Goal: Navigation & Orientation: Find specific page/section

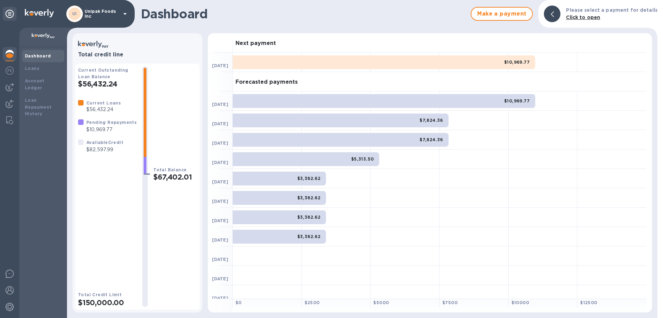
click at [37, 54] on b "Dashboard" at bounding box center [38, 55] width 26 height 5
click at [8, 86] on img at bounding box center [10, 87] width 8 height 8
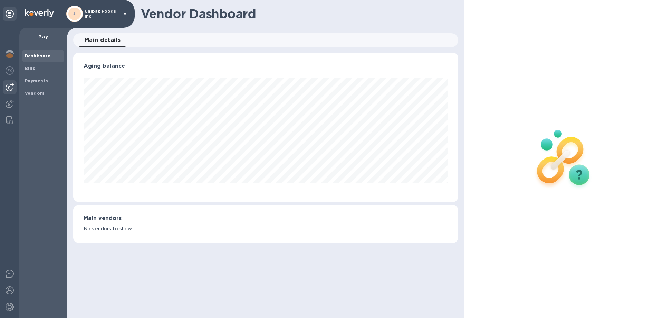
scroll to position [149, 385]
click at [36, 56] on b "Dashboard" at bounding box center [38, 55] width 26 height 5
click at [12, 50] on img at bounding box center [10, 54] width 8 height 8
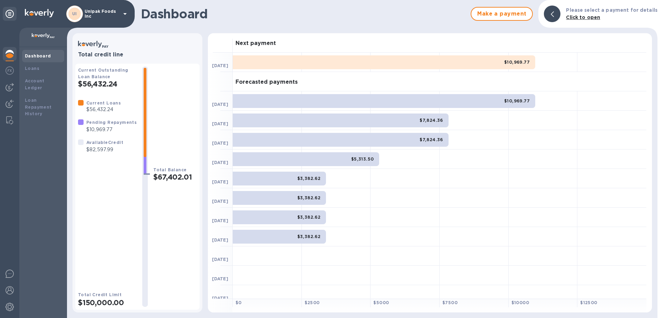
click at [43, 54] on b "Dashboard" at bounding box center [38, 55] width 26 height 5
click at [46, 73] on div "Loans" at bounding box center [43, 68] width 42 height 12
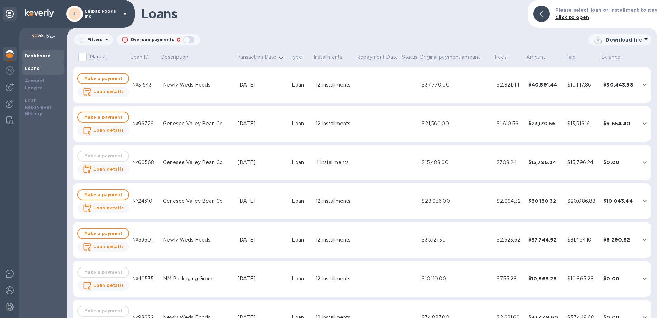
click at [45, 60] on div "Dashboard" at bounding box center [43, 56] width 42 height 12
